Goal: Check status: Verify the current state of an ongoing process or item

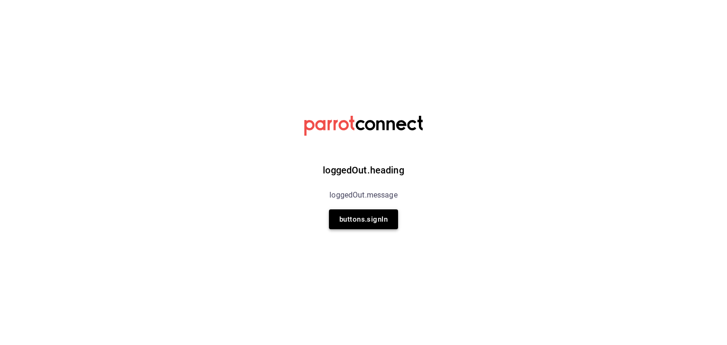
click at [377, 212] on button "buttons.signIn" at bounding box center [363, 220] width 69 height 20
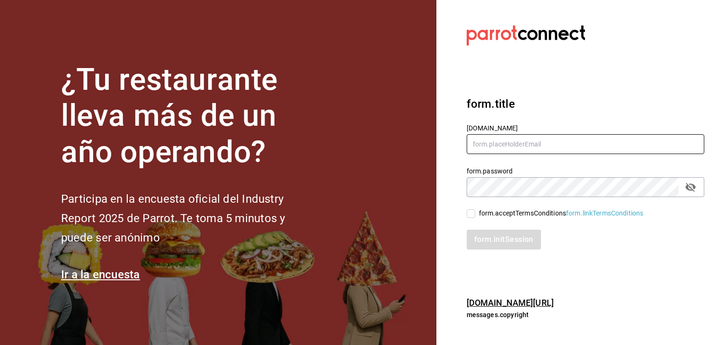
type input "akashisushixpress@gmail.com"
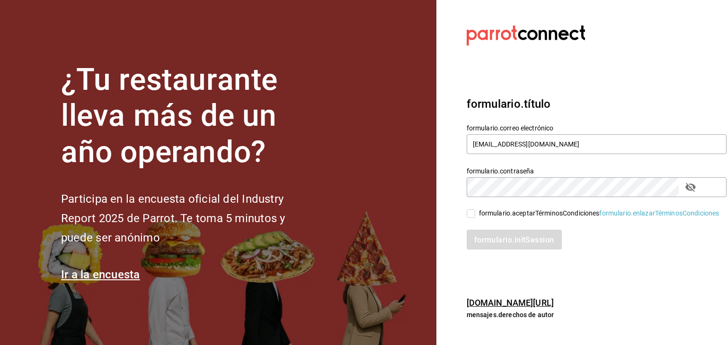
click at [474, 212] on input "formulario.aceptarTérminosCondiciones formulario.enlazarTérminosCondiciones" at bounding box center [471, 214] width 9 height 9
checkbox input "true"
click at [491, 243] on font "formulario.initSession" at bounding box center [515, 240] width 80 height 9
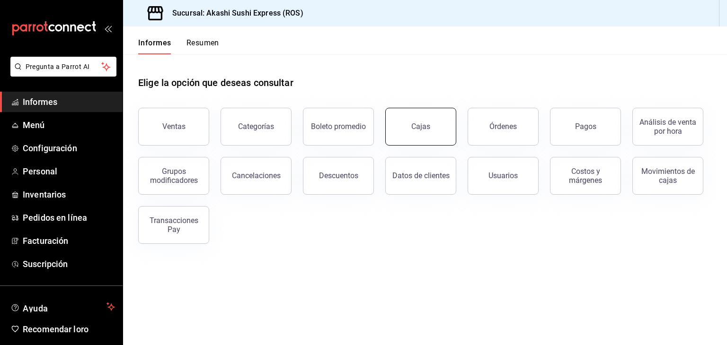
click at [429, 131] on button "Cajas" at bounding box center [420, 127] width 71 height 38
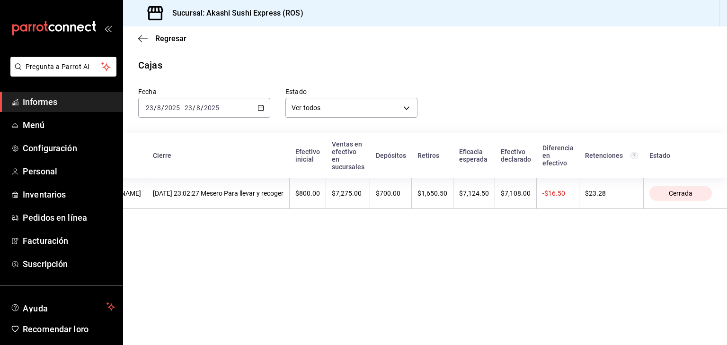
scroll to position [0, 105]
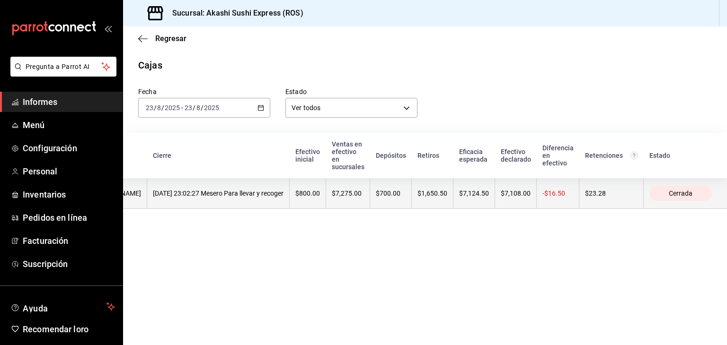
click at [445, 197] on font "$1,650.50" at bounding box center [432, 194] width 30 height 8
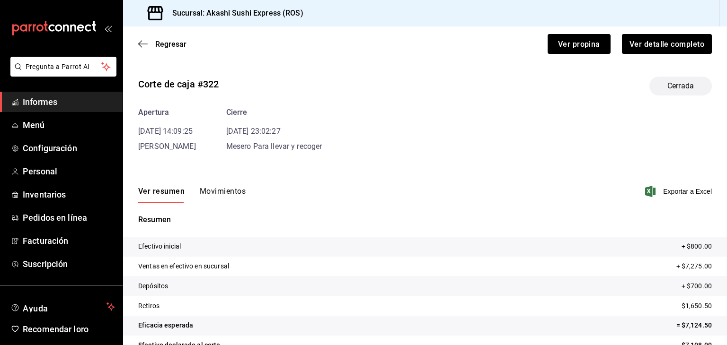
scroll to position [36, 0]
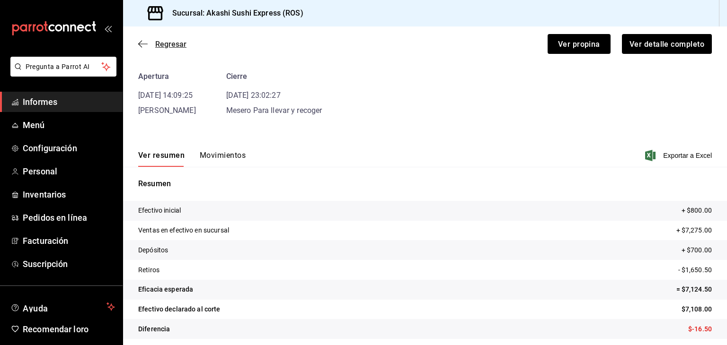
click at [164, 41] on font "Regresar" at bounding box center [170, 44] width 31 height 9
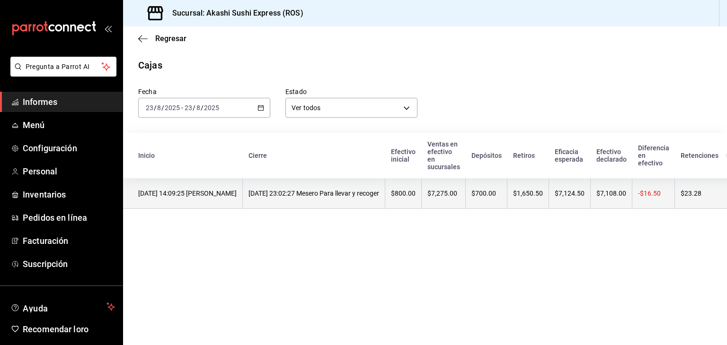
scroll to position [0, 72]
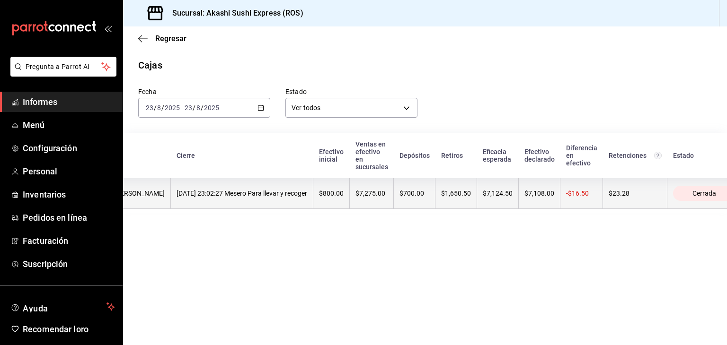
click at [429, 205] on th "$700.00" at bounding box center [415, 193] width 42 height 31
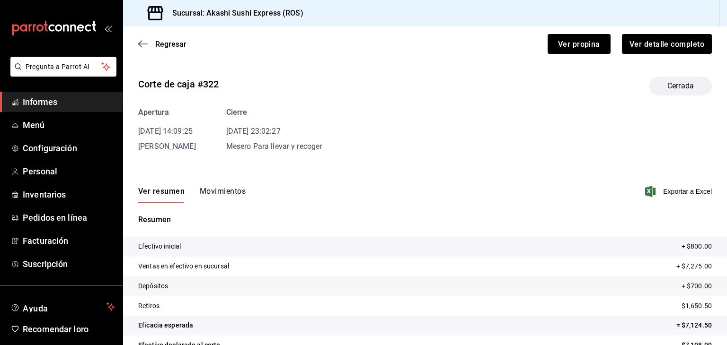
click at [230, 194] on font "Movimientos" at bounding box center [223, 191] width 46 height 9
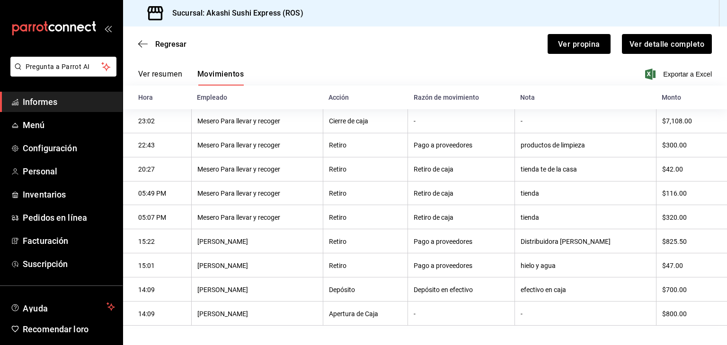
scroll to position [117, 0]
click at [574, 39] on font "Ver propina" at bounding box center [579, 43] width 42 height 9
